Goal: Information Seeking & Learning: Understand process/instructions

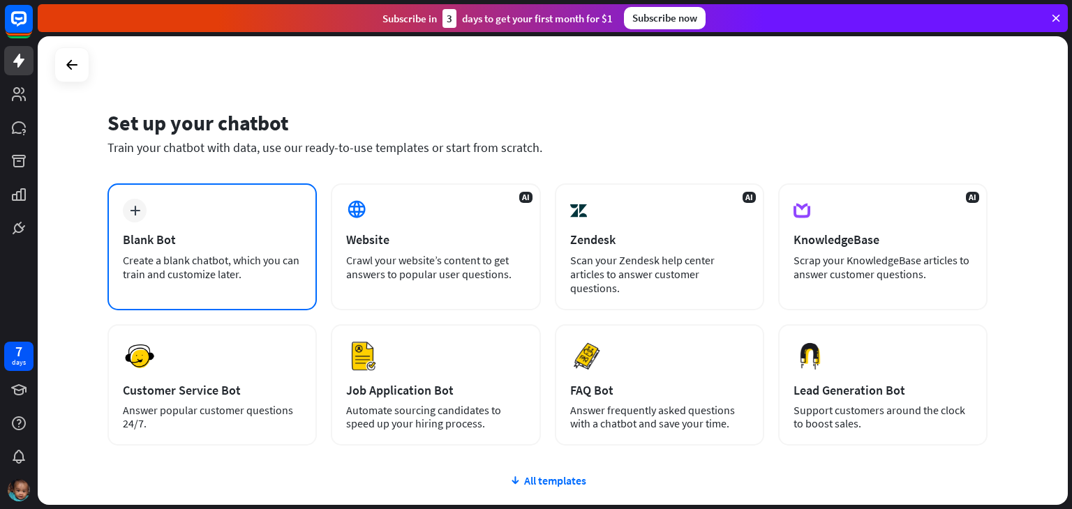
click at [194, 225] on div "plus Blank Bot Create a blank chatbot, which you can train and customize later." at bounding box center [211, 246] width 209 height 127
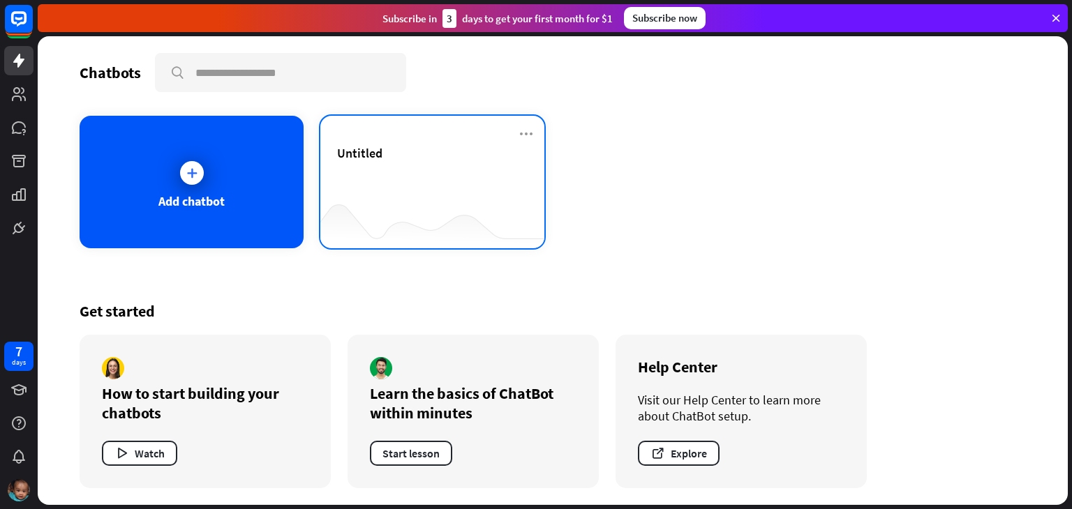
click at [381, 162] on div "Untitled" at bounding box center [432, 169] width 190 height 49
click at [1052, 16] on icon at bounding box center [1055, 18] width 13 height 13
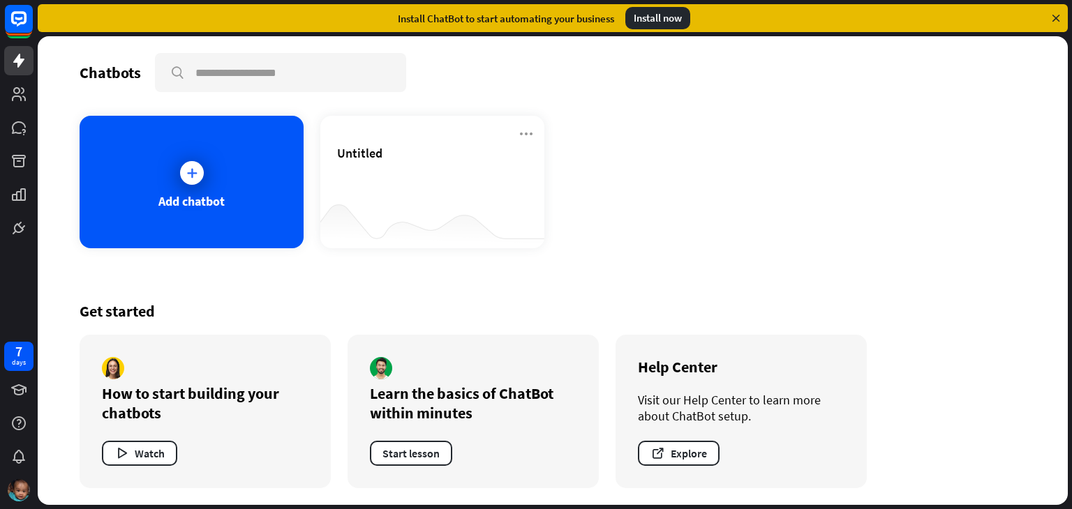
click at [1052, 16] on icon at bounding box center [1055, 18] width 13 height 13
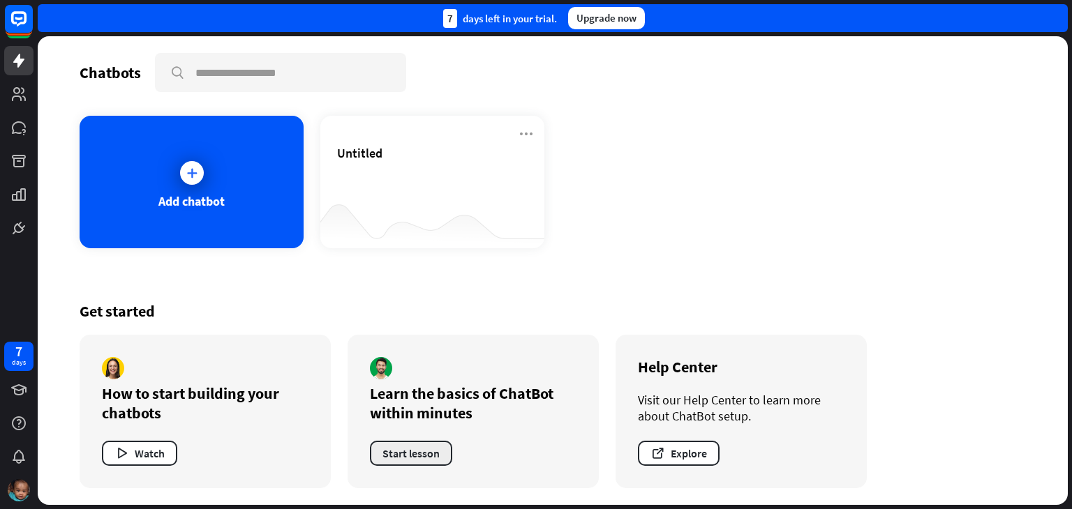
click at [427, 452] on button "Start lesson" at bounding box center [411, 453] width 82 height 25
